Goal: Book appointment/travel/reservation

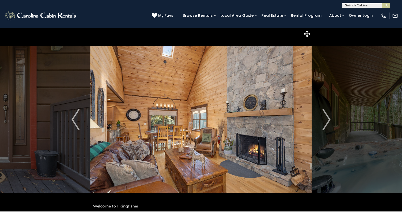
scroll to position [1028, 0]
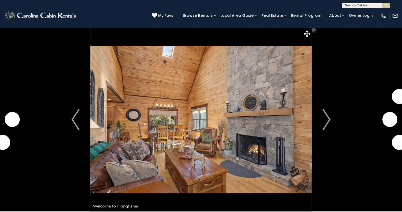
scroll to position [1028, 0]
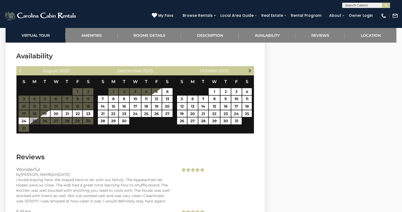
click at [249, 68] on span "Next" at bounding box center [250, 70] width 4 height 4
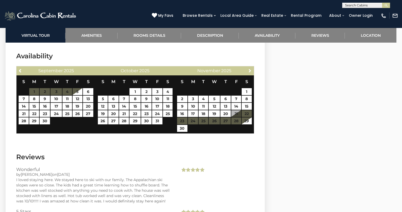
click at [249, 68] on span "Next" at bounding box center [250, 70] width 4 height 4
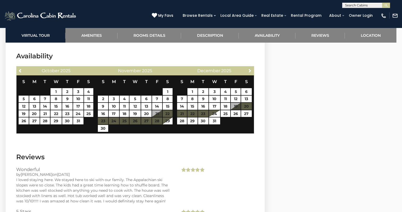
click at [249, 68] on span "Next" at bounding box center [250, 70] width 4 height 4
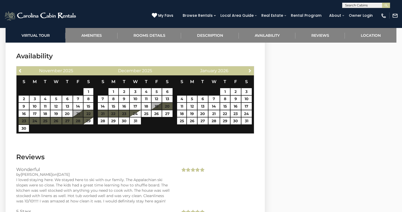
click at [249, 68] on span "Next" at bounding box center [250, 70] width 4 height 4
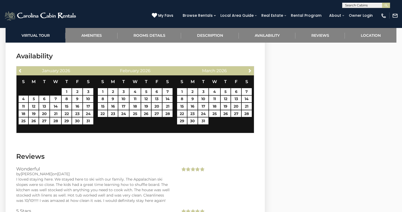
click at [249, 68] on span "Next" at bounding box center [250, 70] width 4 height 4
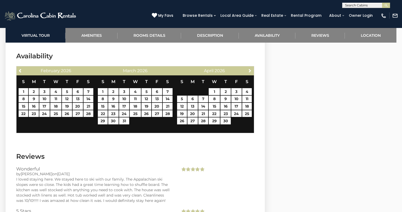
click at [249, 68] on span "Next" at bounding box center [250, 70] width 4 height 4
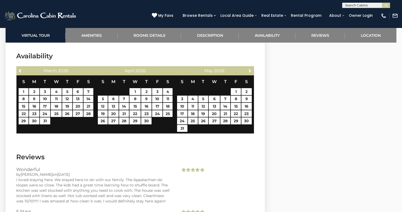
click at [249, 68] on span "Next" at bounding box center [250, 70] width 4 height 4
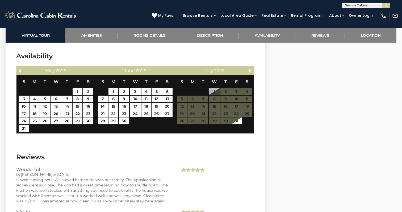
click at [249, 68] on span "Next" at bounding box center [250, 70] width 4 height 4
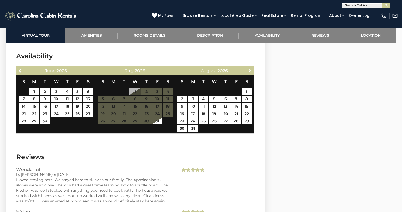
click at [249, 68] on span "Next" at bounding box center [250, 70] width 4 height 4
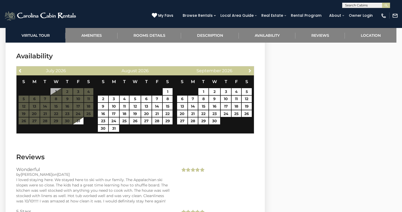
click at [249, 68] on span "Next" at bounding box center [250, 70] width 4 height 4
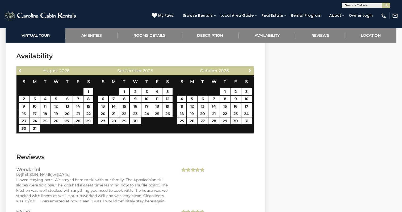
click at [249, 68] on span "Next" at bounding box center [250, 70] width 4 height 4
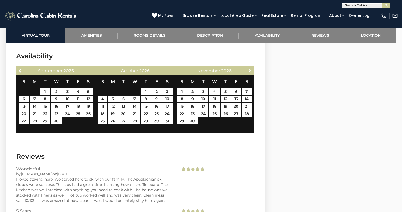
click at [249, 68] on span "Next" at bounding box center [250, 70] width 4 height 4
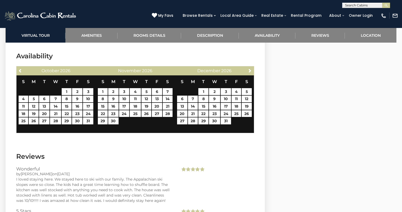
click at [249, 68] on span "Next" at bounding box center [250, 70] width 4 height 4
